Goal: Transaction & Acquisition: Download file/media

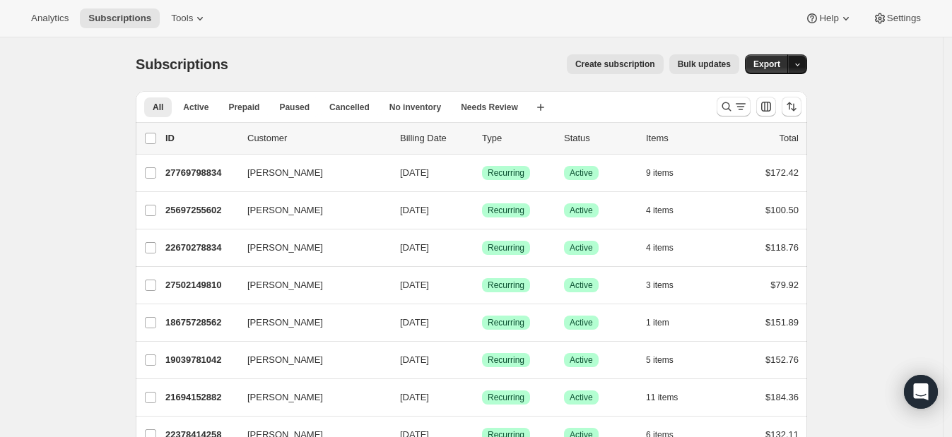
click at [798, 69] on button "button" at bounding box center [797, 64] width 20 height 20
click at [761, 95] on span "Subscription data" at bounding box center [726, 93] width 71 height 11
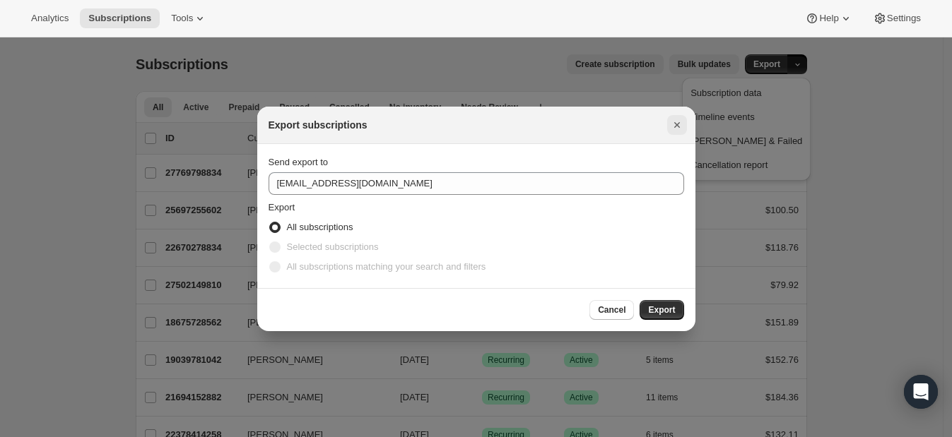
click at [679, 127] on icon "Close" at bounding box center [677, 125] width 14 height 14
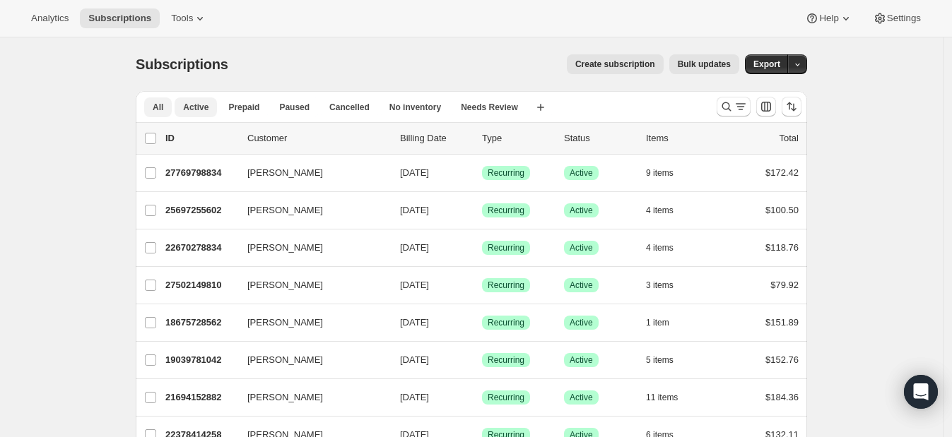
click at [198, 102] on span "Active" at bounding box center [195, 107] width 25 height 11
click at [728, 110] on icon "Search and filter results" at bounding box center [726, 107] width 14 height 14
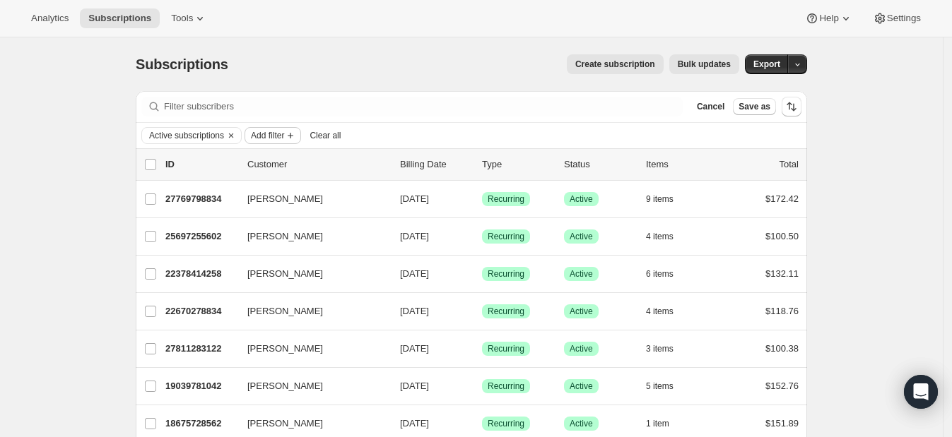
click at [276, 130] on span "Add filter" at bounding box center [267, 135] width 33 height 11
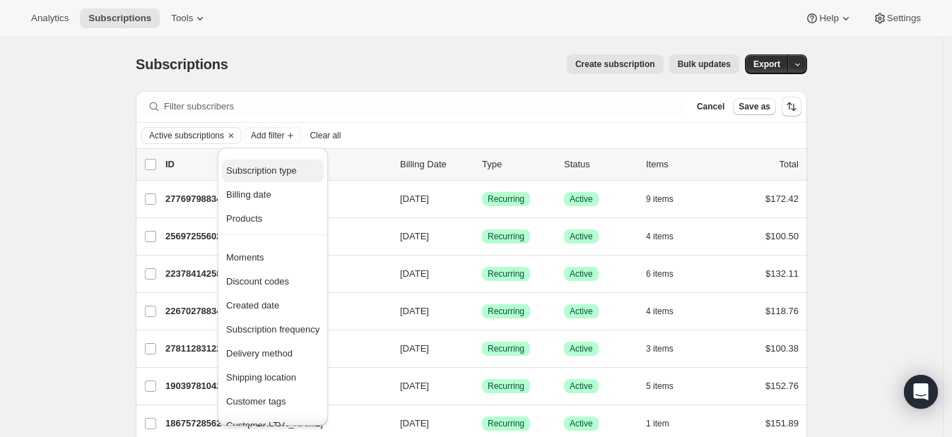
click at [252, 168] on span "Subscription type" at bounding box center [261, 170] width 71 height 11
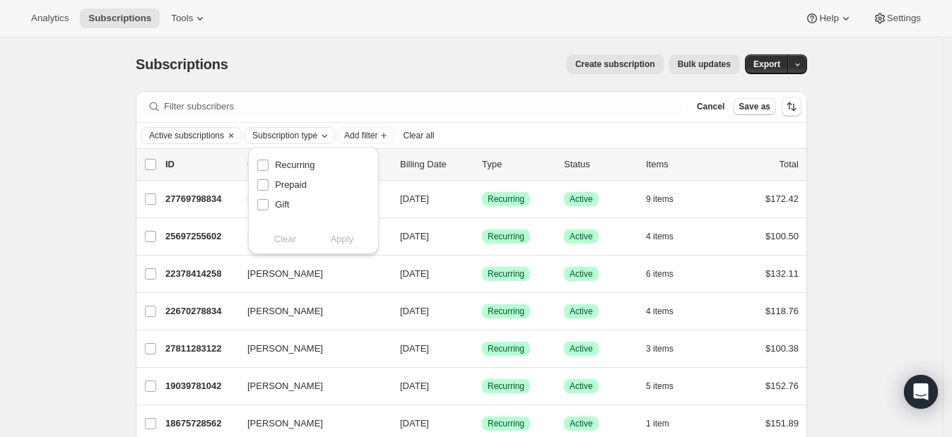
click at [286, 131] on span "Subscription type" at bounding box center [284, 135] width 65 height 11
click at [295, 136] on span "Subscription type" at bounding box center [284, 135] width 65 height 11
click at [356, 137] on span "Add filter" at bounding box center [360, 135] width 33 height 11
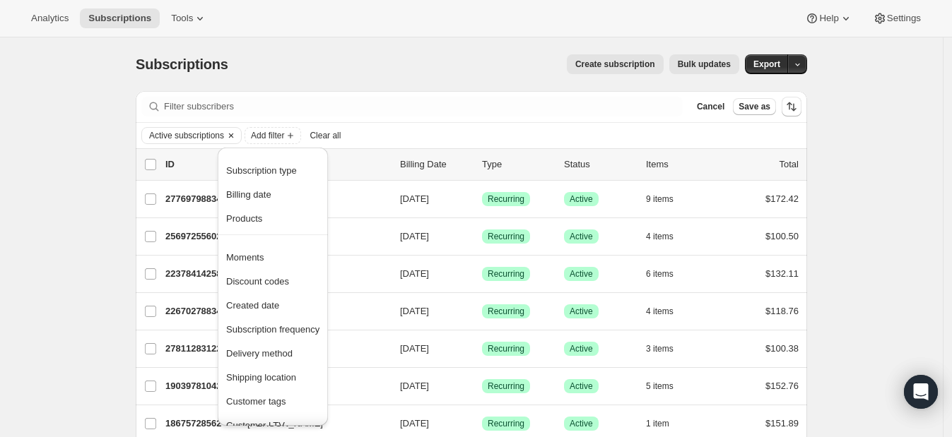
click at [233, 132] on icon "Clear" at bounding box center [230, 135] width 11 height 11
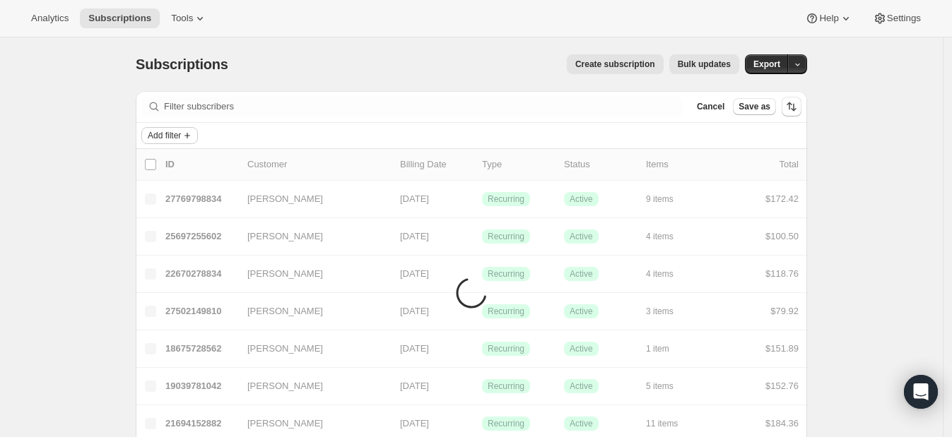
click at [198, 134] on button "Add filter" at bounding box center [169, 135] width 57 height 17
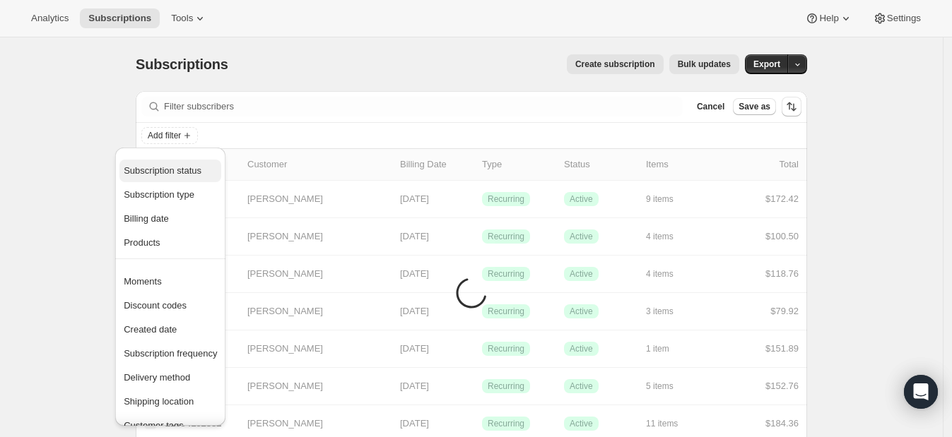
click at [177, 180] on button "Subscription status" at bounding box center [170, 171] width 102 height 23
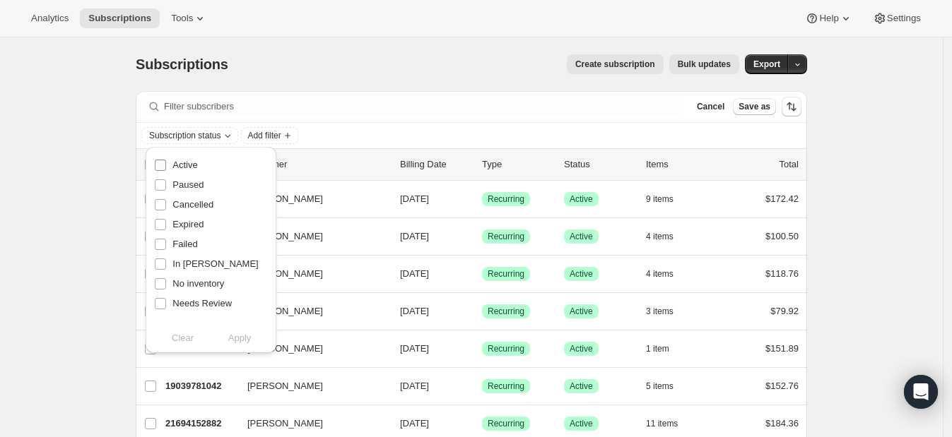
click at [167, 170] on label "Active" at bounding box center [175, 165] width 43 height 20
click at [166, 170] on input "Active" at bounding box center [160, 165] width 11 height 11
checkbox input "true"
click at [163, 186] on input "Paused" at bounding box center [160, 185] width 11 height 11
checkbox input "true"
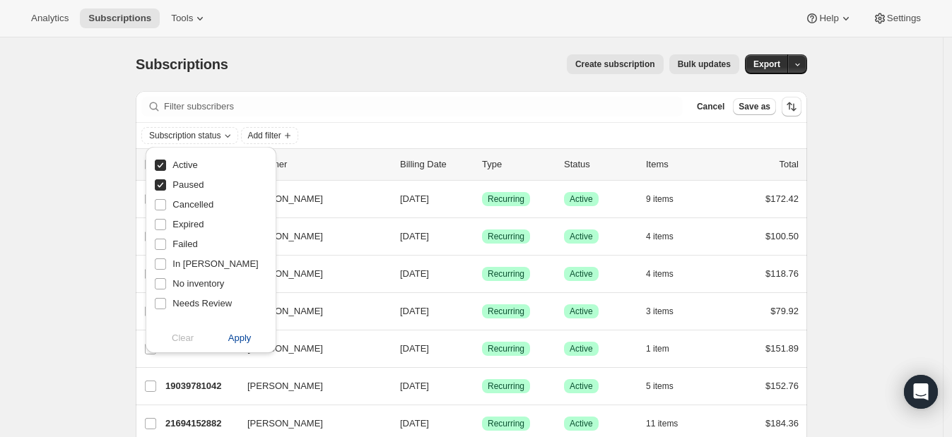
click at [237, 333] on span "Apply" at bounding box center [239, 338] width 23 height 14
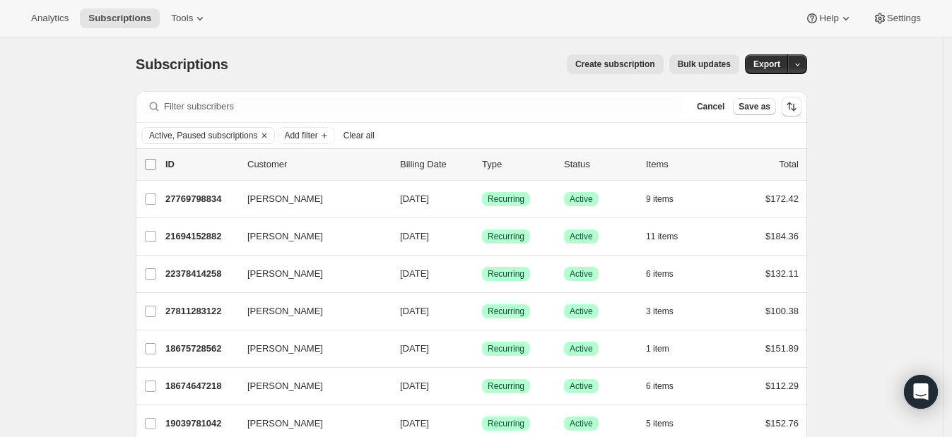
click at [155, 168] on input "0 selected" at bounding box center [150, 164] width 11 height 11
checkbox input "true"
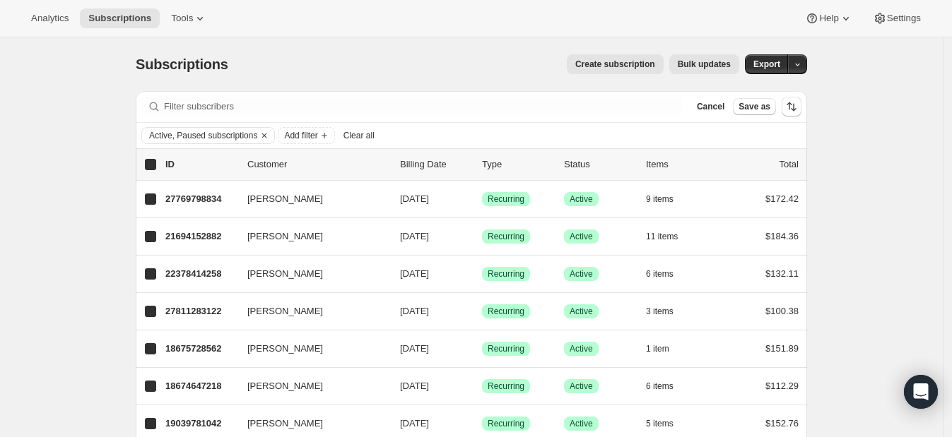
checkbox input "true"
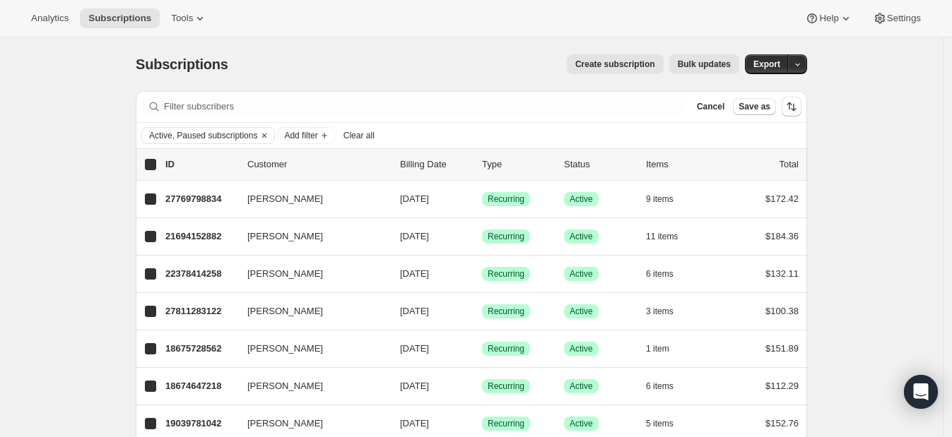
checkbox input "true"
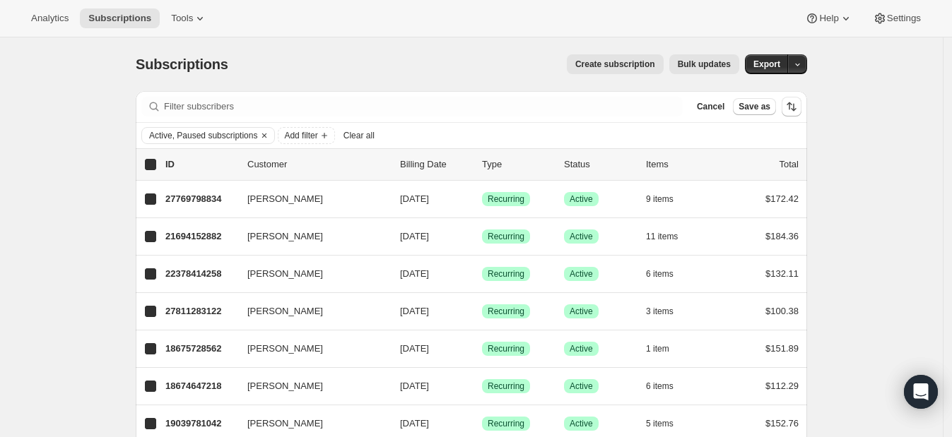
checkbox input "true"
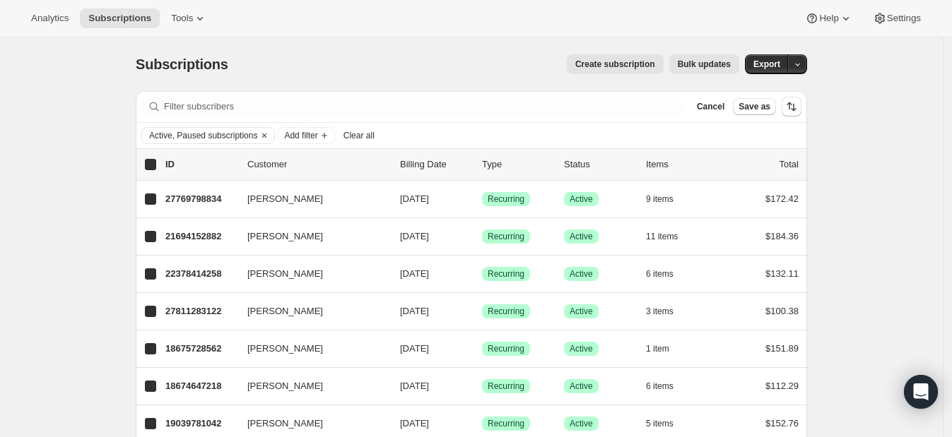
checkbox input "true"
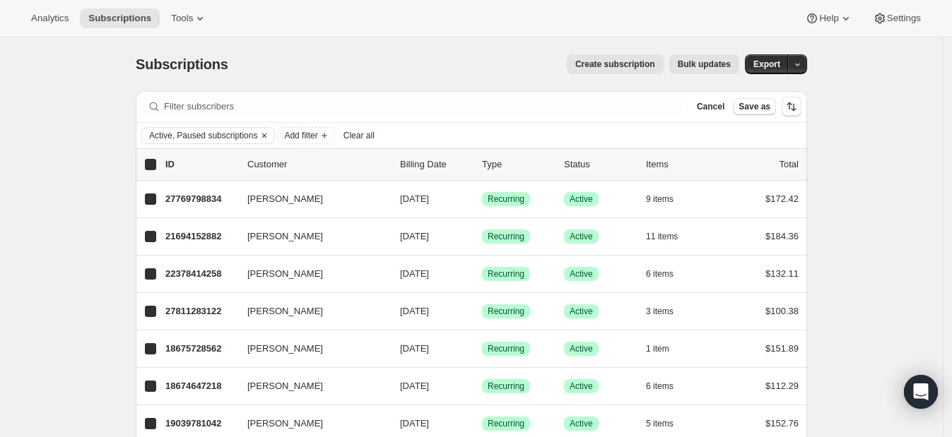
checkbox input "true"
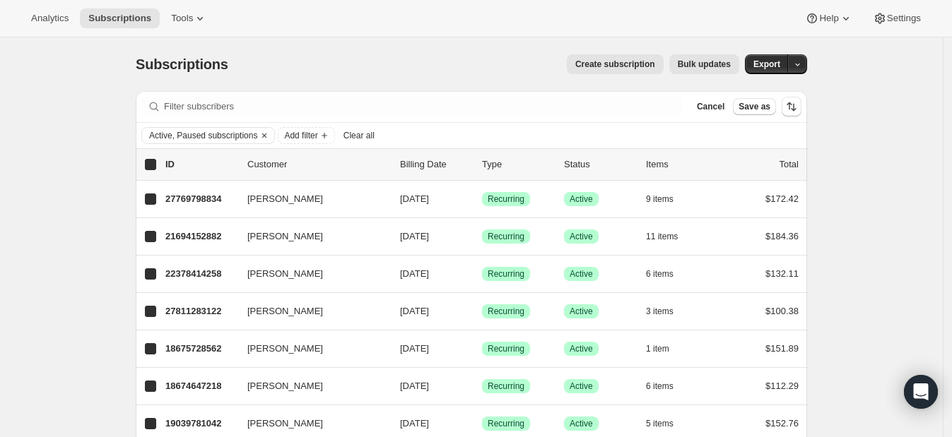
checkbox input "true"
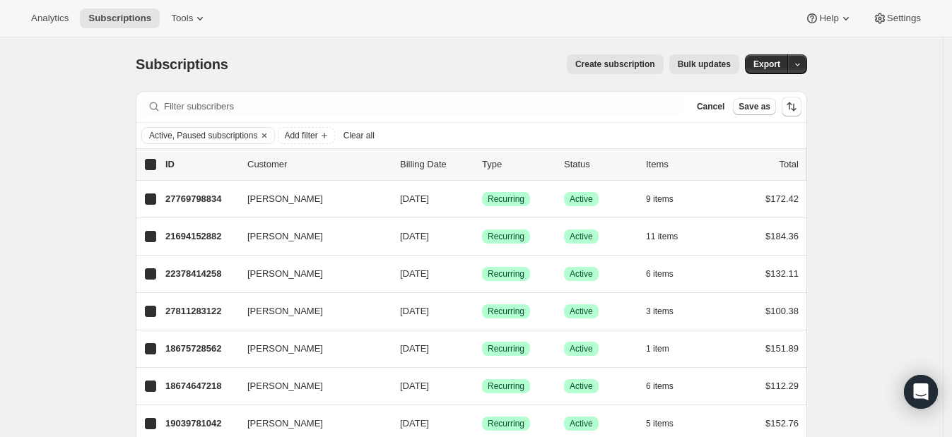
checkbox input "true"
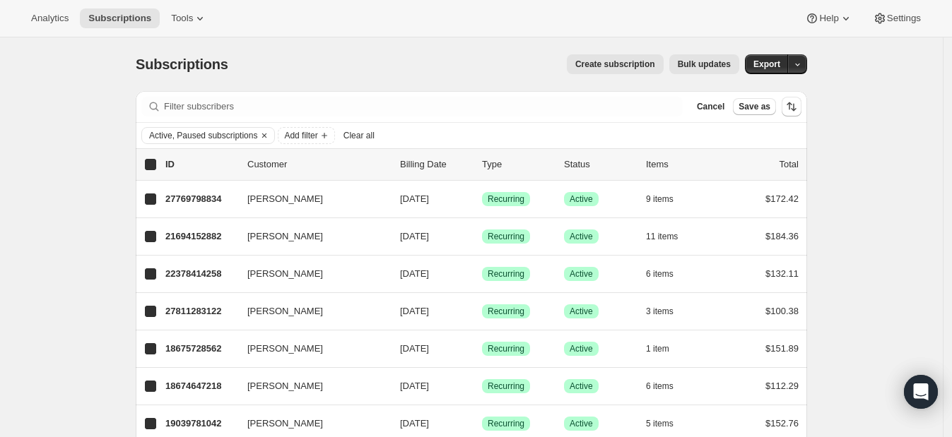
checkbox input "true"
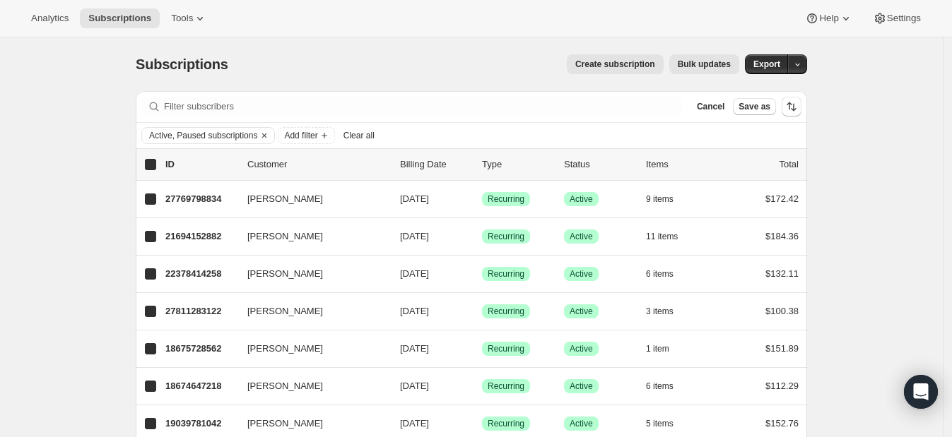
checkbox input "true"
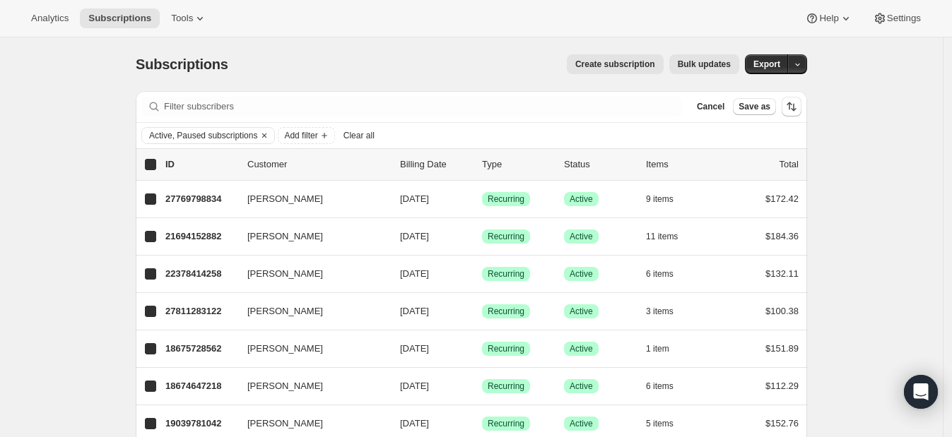
checkbox input "true"
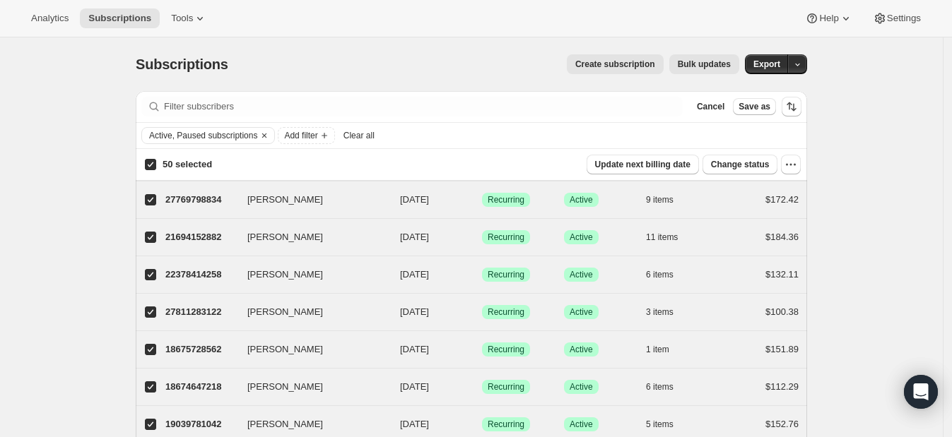
click at [155, 168] on input "50 selected" at bounding box center [150, 164] width 11 height 11
checkbox input "false"
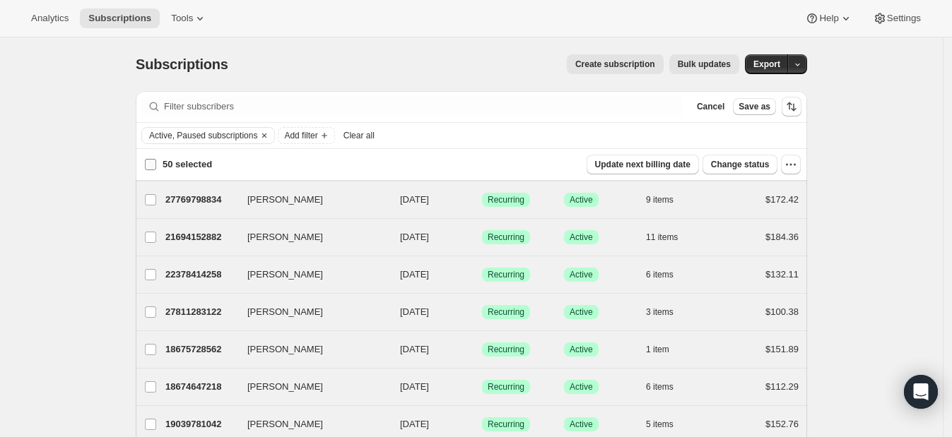
checkbox input "false"
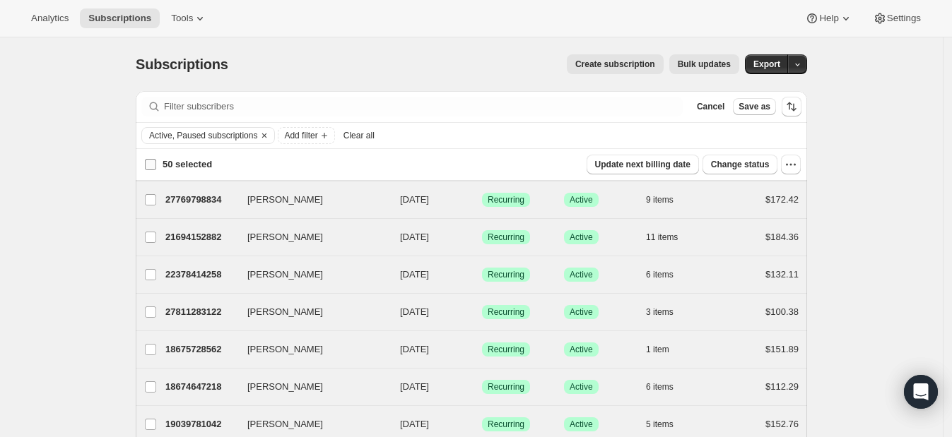
checkbox input "false"
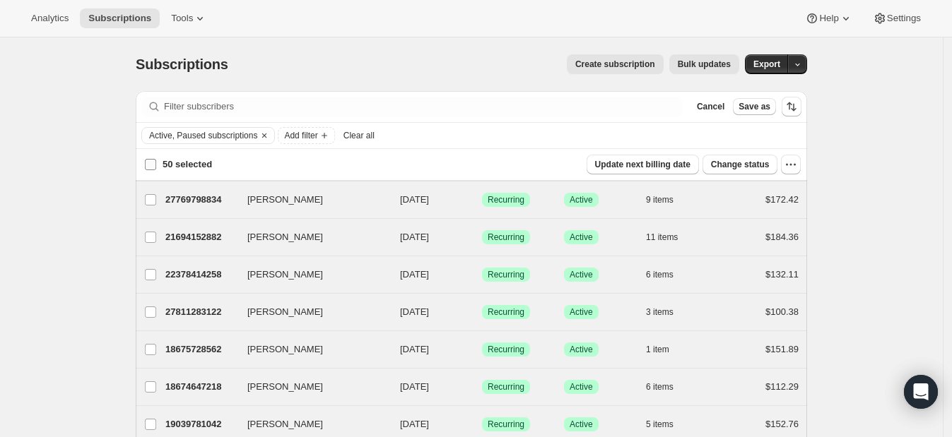
checkbox input "false"
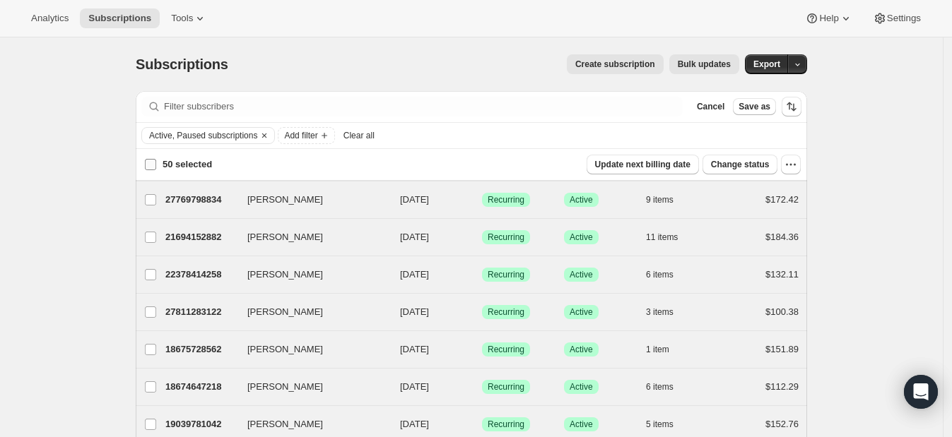
checkbox input "false"
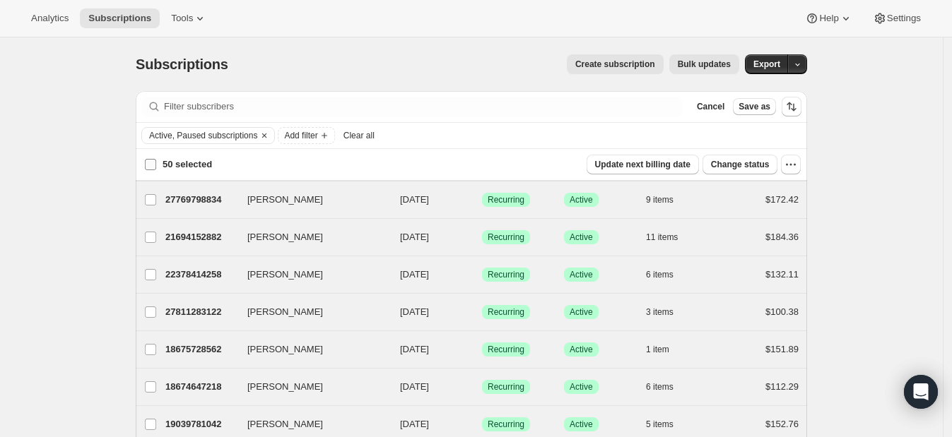
checkbox input "false"
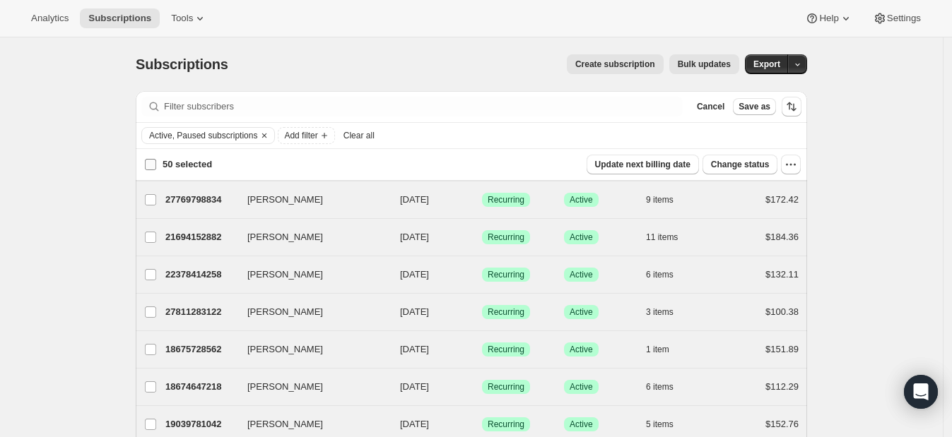
checkbox input "false"
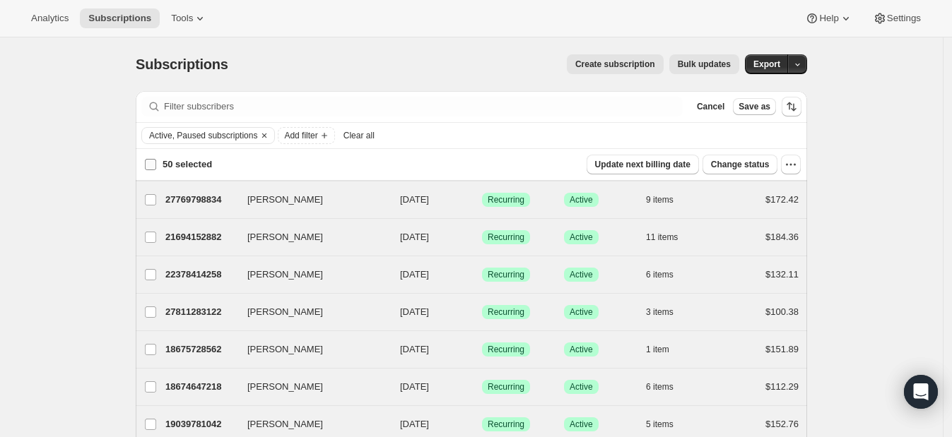
checkbox input "false"
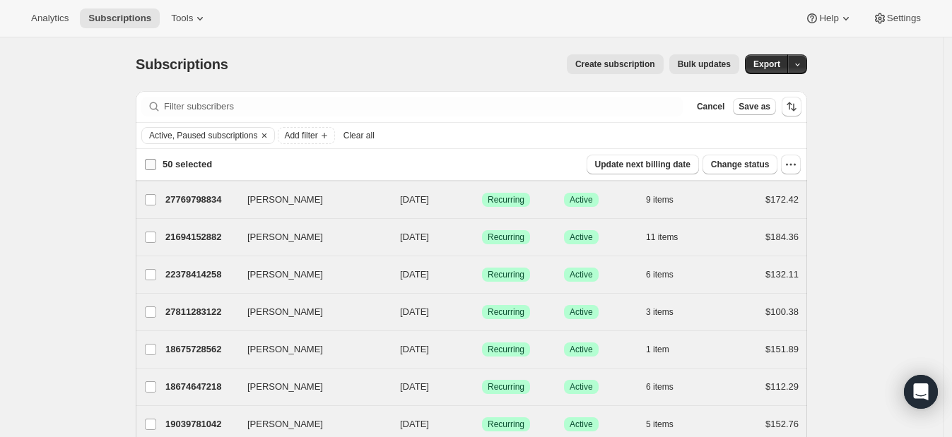
checkbox input "false"
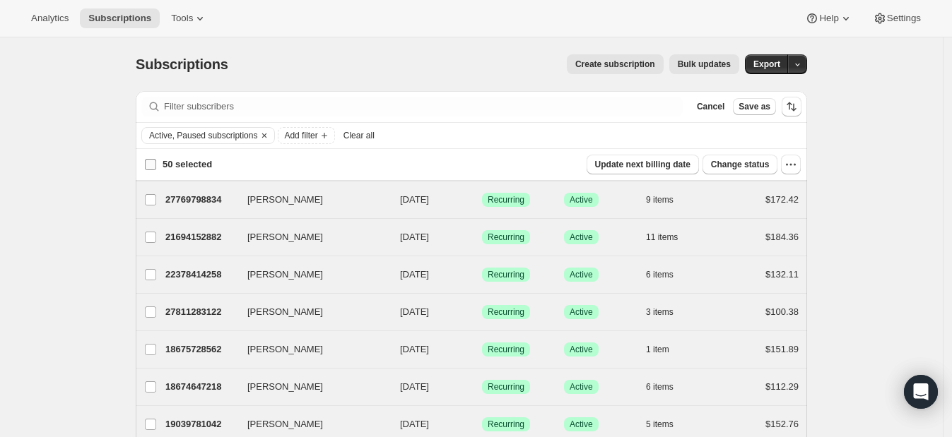
checkbox input "false"
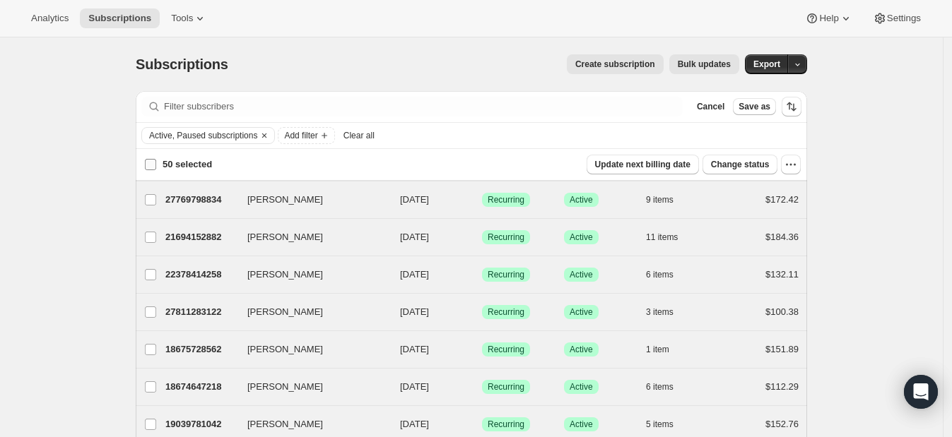
checkbox input "false"
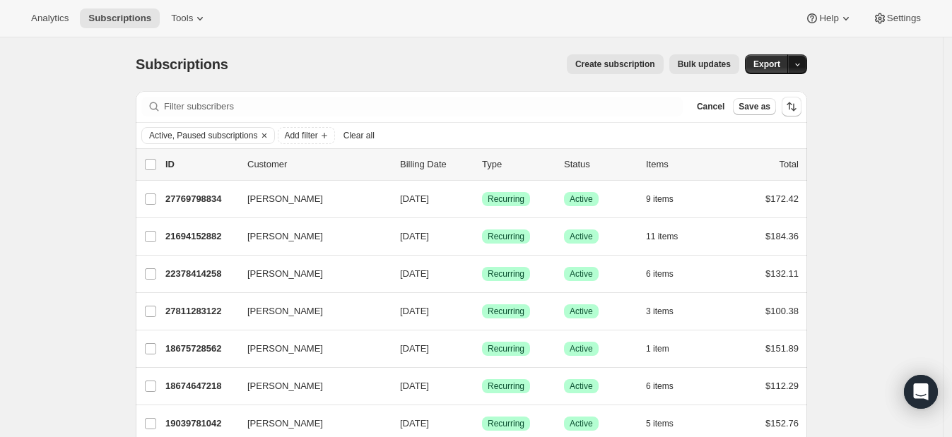
click at [802, 73] on button "button" at bounding box center [797, 64] width 20 height 20
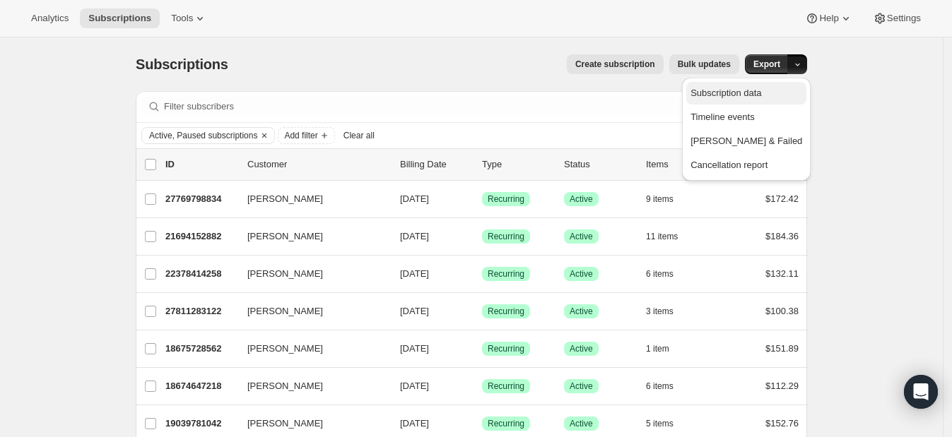
click at [761, 88] on span "Subscription data" at bounding box center [726, 93] width 71 height 11
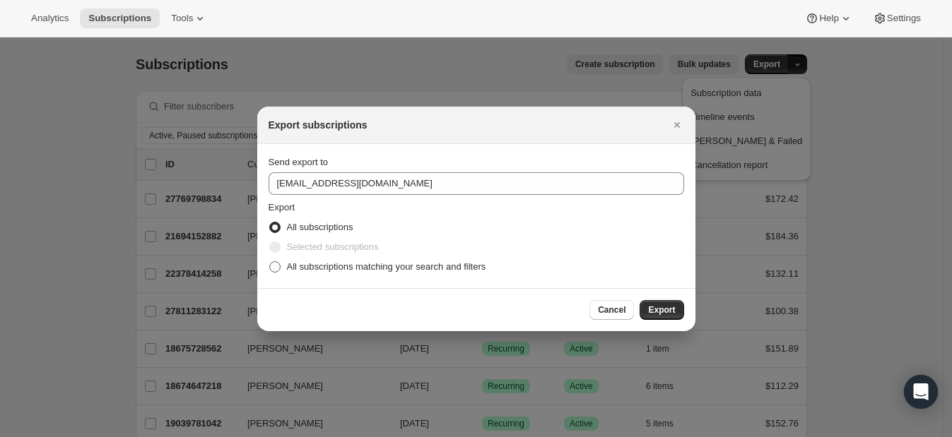
click at [329, 263] on span "All subscriptions matching your search and filters" at bounding box center [386, 267] width 199 height 11
click at [270, 262] on input "All subscriptions matching your search and filters" at bounding box center [269, 262] width 1 height 1
radio input "true"
click at [662, 305] on span "Export" at bounding box center [661, 310] width 27 height 11
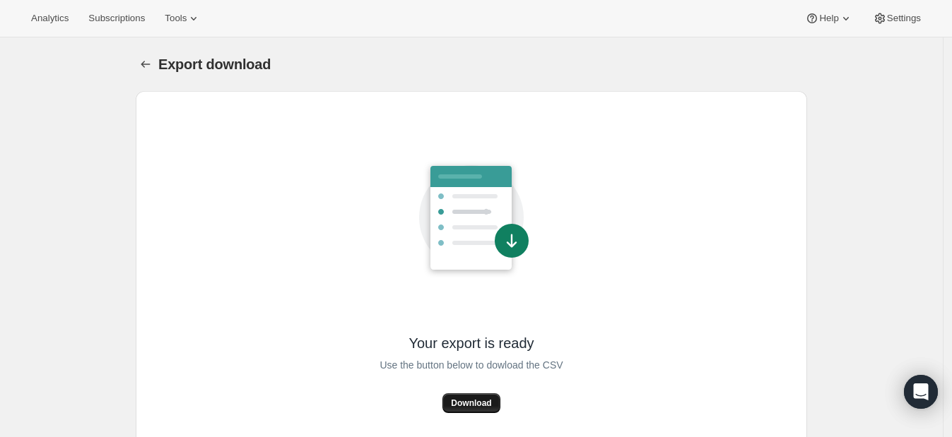
click at [479, 411] on button "Download" at bounding box center [470, 404] width 57 height 20
